Goal: Obtain resource: Obtain resource

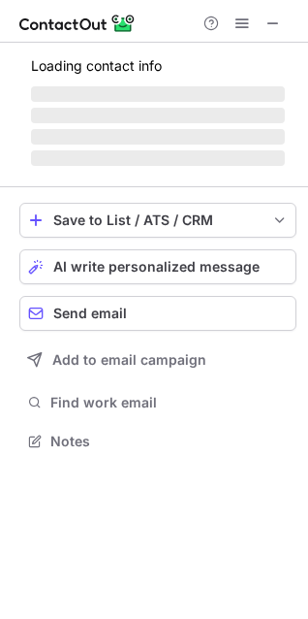
scroll to position [469, 308]
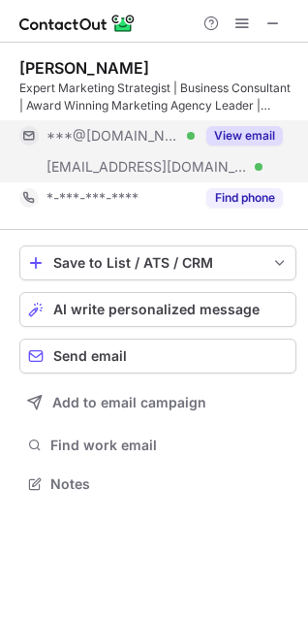
click at [250, 133] on button "View email" at bounding box center [245, 135] width 77 height 19
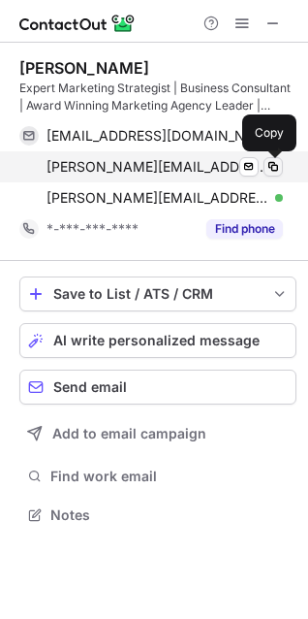
click at [275, 170] on span at bounding box center [274, 167] width 16 height 16
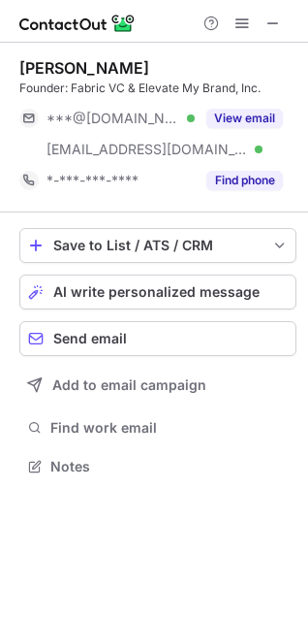
scroll to position [452, 308]
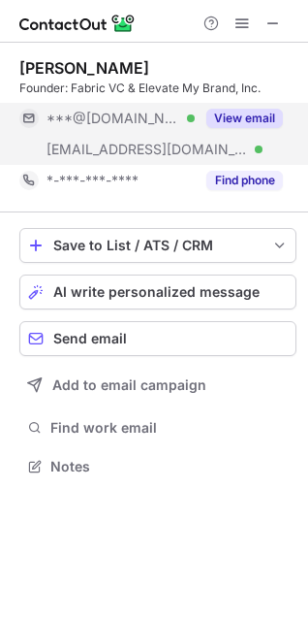
click at [231, 121] on button "View email" at bounding box center [245, 118] width 77 height 19
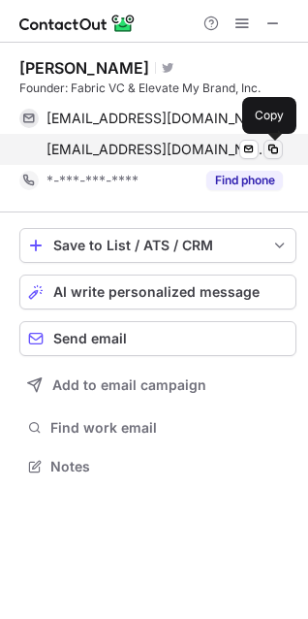
click at [275, 150] on span at bounding box center [274, 150] width 16 height 16
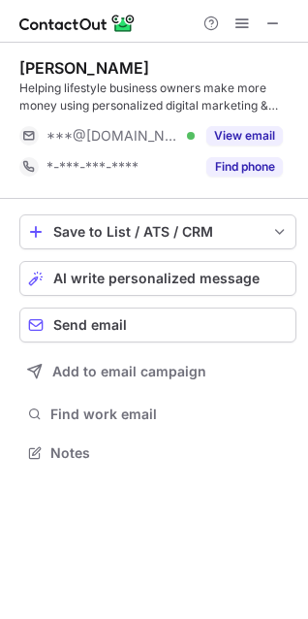
scroll to position [438, 308]
